Goal: Task Accomplishment & Management: Use online tool/utility

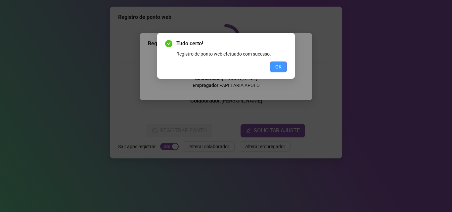
click at [276, 68] on button "OK" at bounding box center [278, 66] width 17 height 11
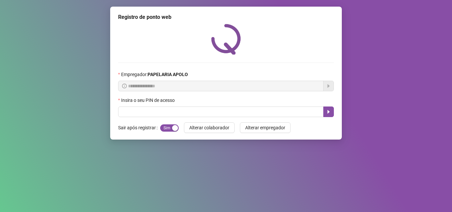
click at [293, 104] on div "Insira o seu PIN de acesso" at bounding box center [226, 102] width 216 height 10
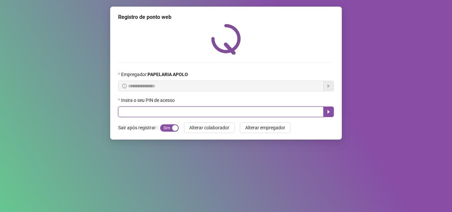
click at [292, 107] on input "text" at bounding box center [220, 111] width 205 height 11
type input "*****"
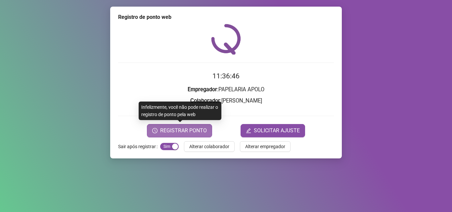
click at [166, 127] on span "REGISTRAR PONTO" at bounding box center [183, 131] width 47 height 8
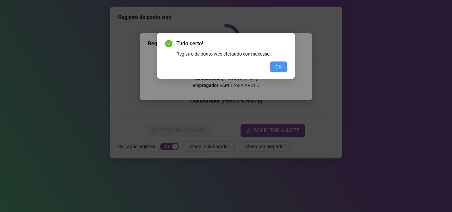
drag, startPoint x: 267, startPoint y: 64, endPoint x: 272, endPoint y: 68, distance: 5.9
click at [269, 65] on div "OK" at bounding box center [226, 66] width 122 height 11
click at [272, 68] on button "OK" at bounding box center [278, 66] width 17 height 11
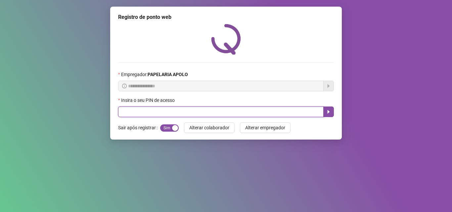
click at [195, 112] on input "text" at bounding box center [220, 111] width 205 height 11
type input "*****"
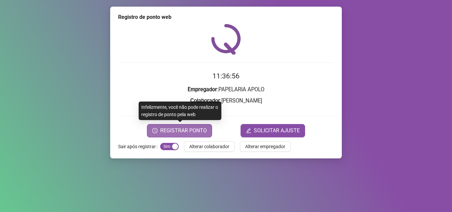
click at [178, 127] on span "REGISTRAR PONTO" at bounding box center [183, 131] width 47 height 8
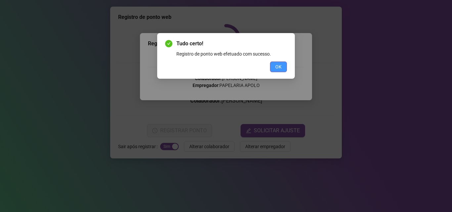
click at [283, 66] on button "OK" at bounding box center [278, 66] width 17 height 11
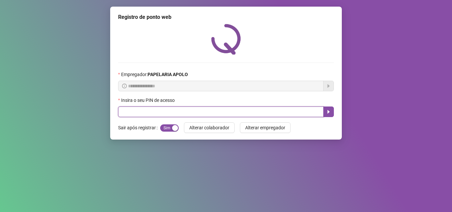
click at [187, 111] on input "text" at bounding box center [220, 111] width 205 height 11
type input "*****"
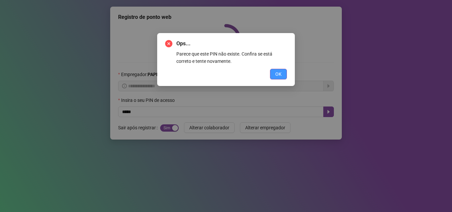
click at [279, 70] on span "OK" at bounding box center [278, 73] width 6 height 7
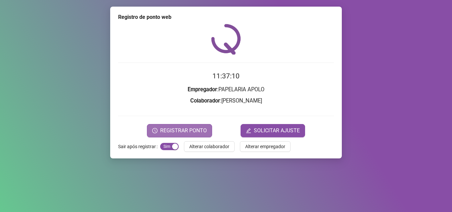
click at [190, 129] on span "REGISTRAR PONTO" at bounding box center [183, 131] width 47 height 8
